Goal: Task Accomplishment & Management: Use online tool/utility

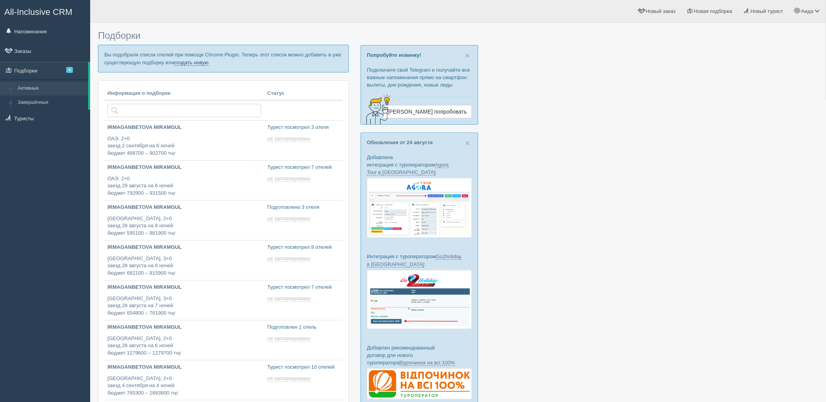
click at [190, 64] on link "создать новую" at bounding box center [191, 63] width 34 height 6
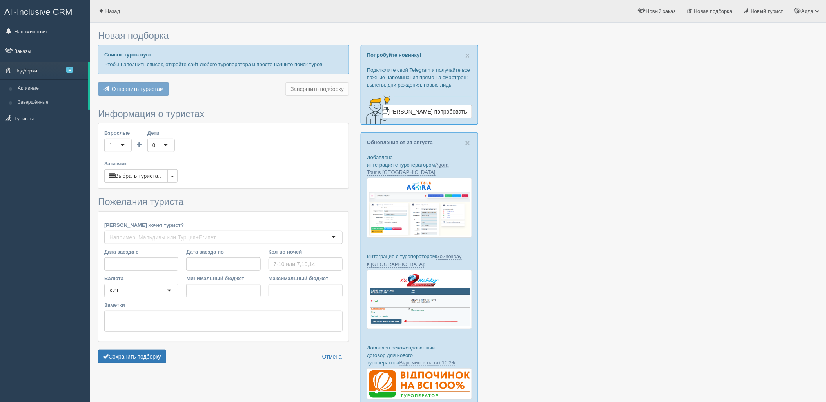
type input "6"
type input "904800"
type input "1058400"
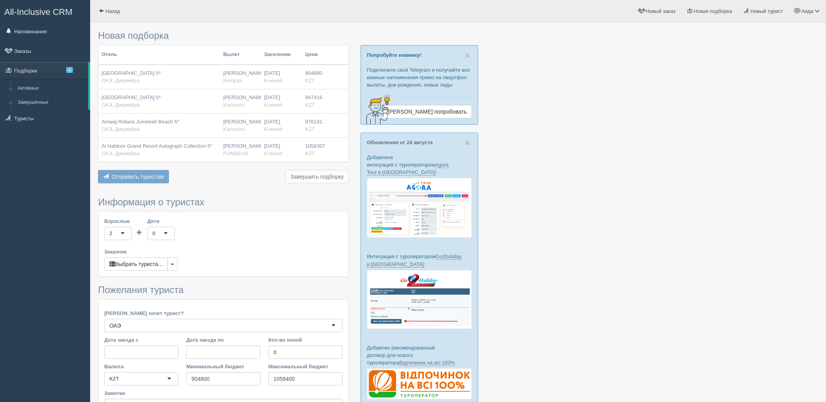
scroll to position [89, 0]
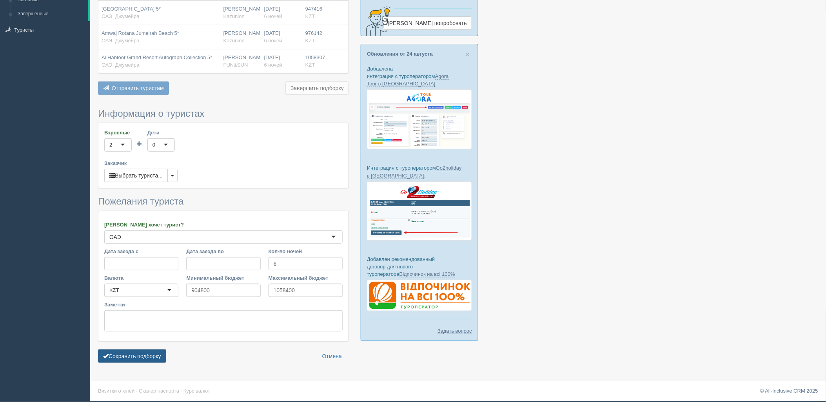
click at [158, 351] on button "Сохранить подборку" at bounding box center [132, 356] width 68 height 13
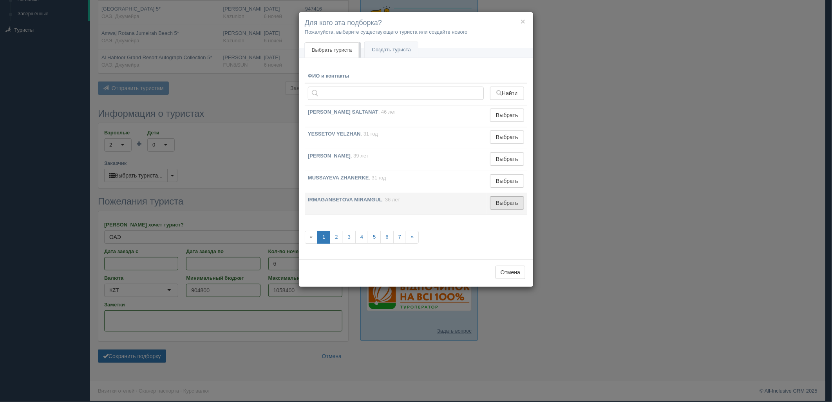
click at [513, 202] on button "Выбрать" at bounding box center [507, 202] width 34 height 13
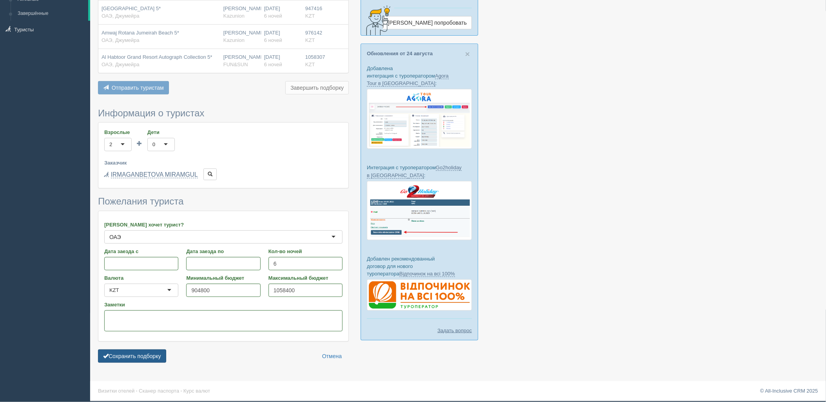
click at [145, 350] on button "Сохранить подборку" at bounding box center [132, 356] width 68 height 13
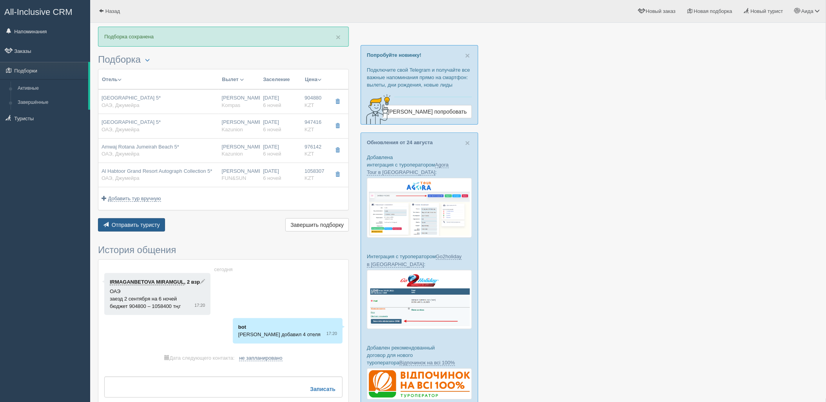
click at [158, 222] on span "Отправить туристу" at bounding box center [136, 225] width 48 height 6
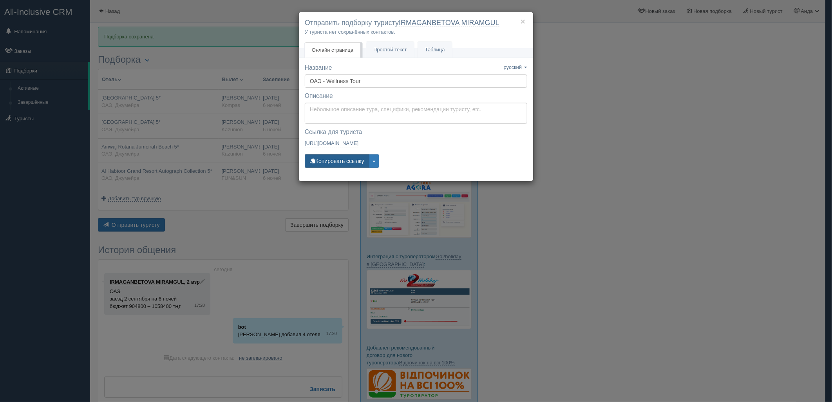
click at [348, 161] on button "Копировать ссылку" at bounding box center [337, 160] width 65 height 13
